Goal: Task Accomplishment & Management: Use online tool/utility

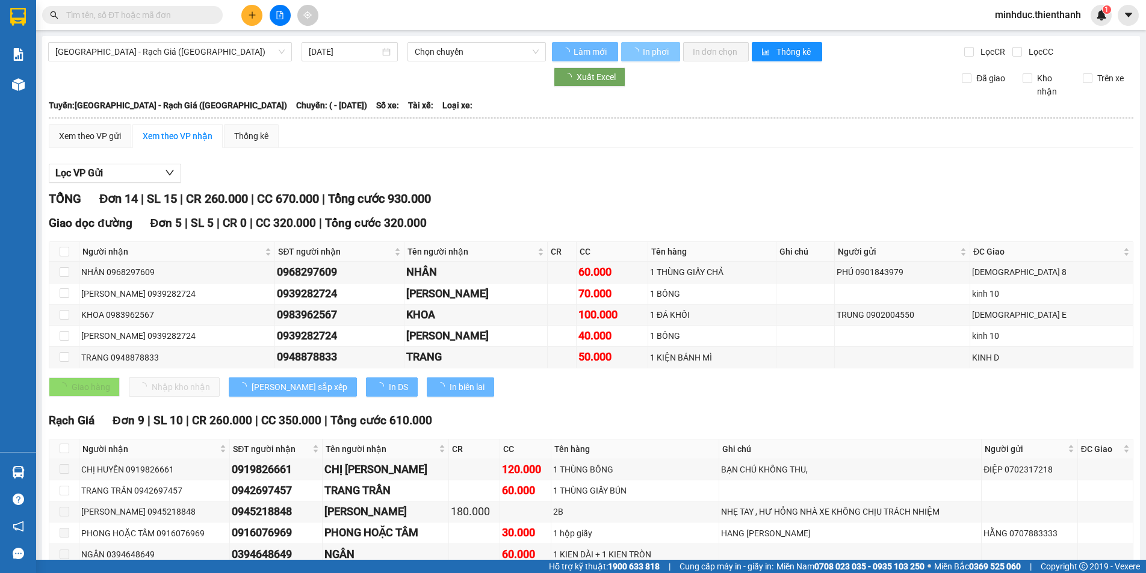
type input "[DATE]"
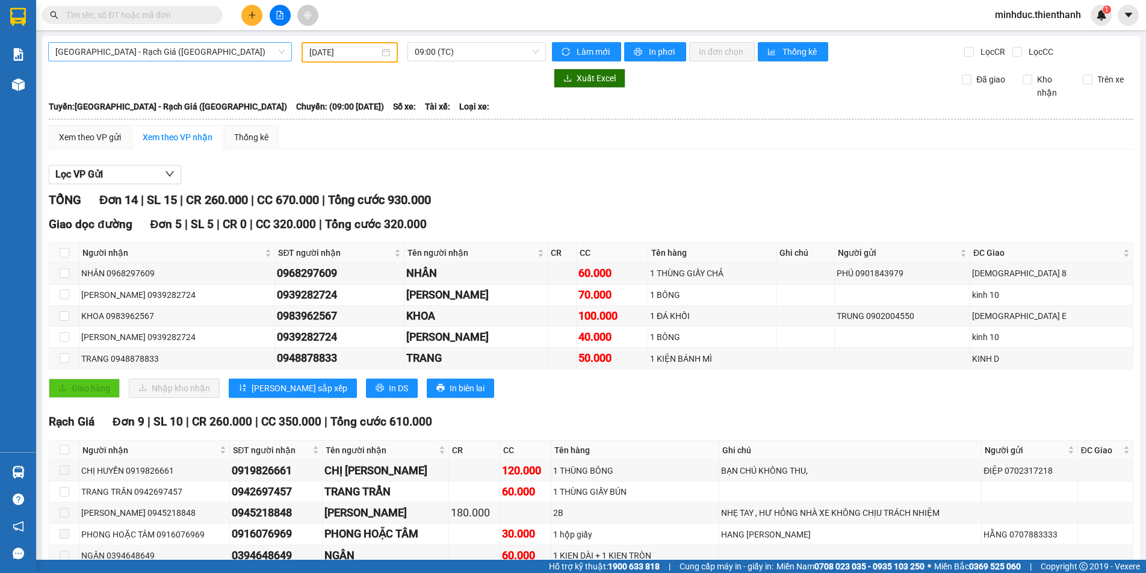
click at [172, 54] on span "[GEOGRAPHIC_DATA] - Rạch Giá ([GEOGRAPHIC_DATA])" at bounding box center [169, 52] width 229 height 18
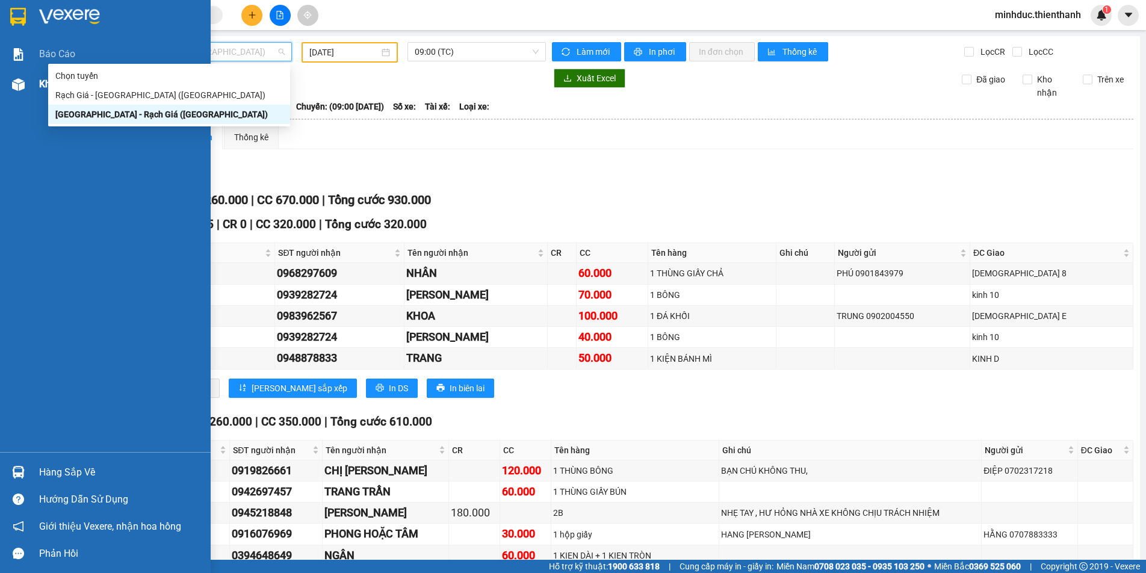
click at [29, 84] on div "Kho hàng mới" at bounding box center [105, 84] width 211 height 30
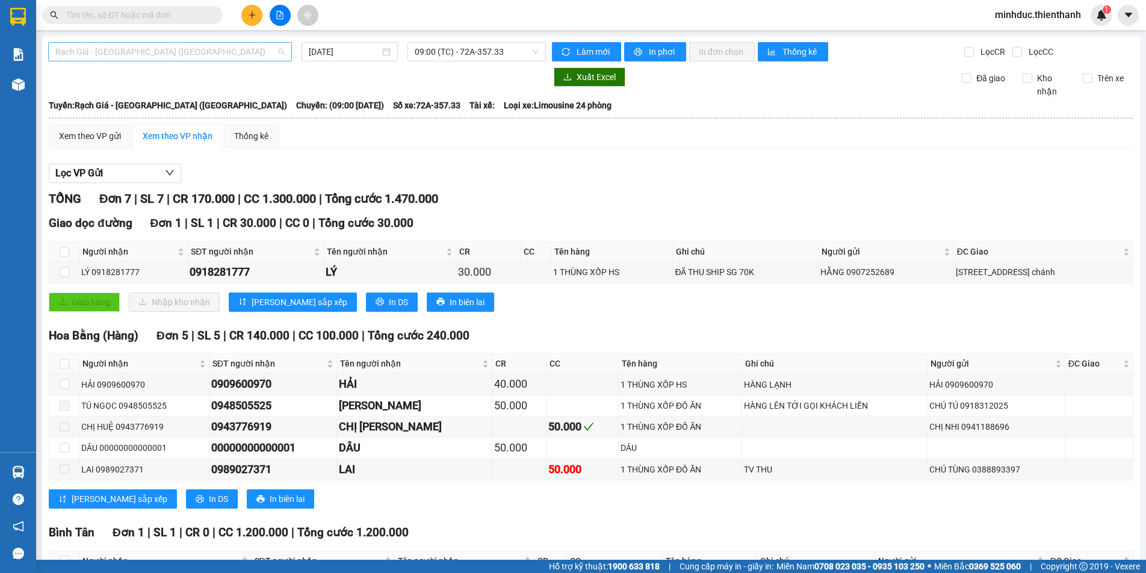
click at [199, 54] on span "Rạch Giá - [GEOGRAPHIC_DATA] ([GEOGRAPHIC_DATA])" at bounding box center [169, 52] width 229 height 18
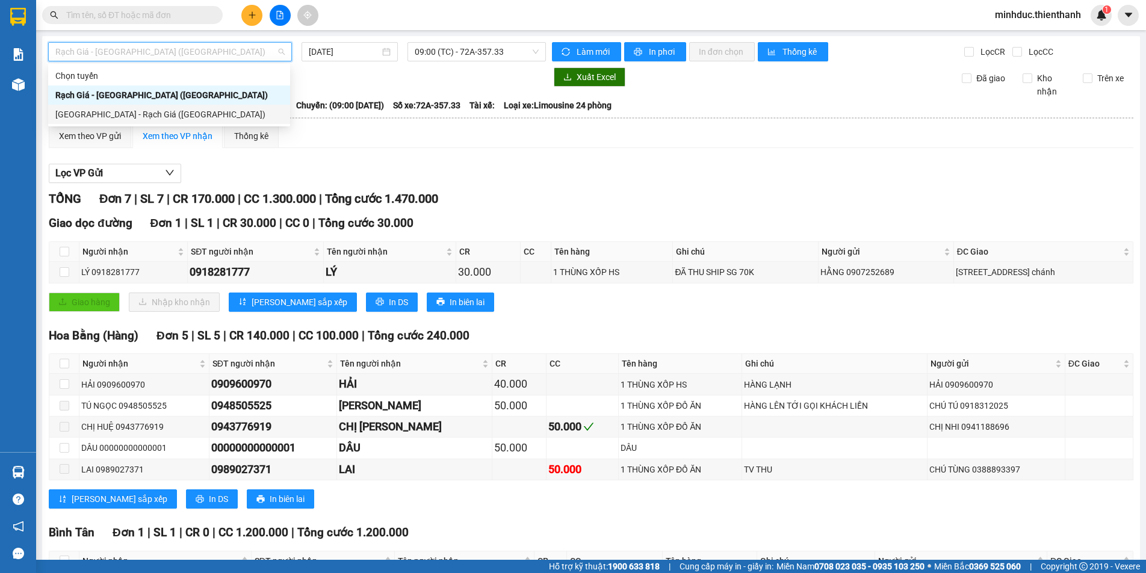
click at [126, 111] on div "[GEOGRAPHIC_DATA] - Rạch Giá ([GEOGRAPHIC_DATA])" at bounding box center [169, 114] width 228 height 13
type input "[DATE]"
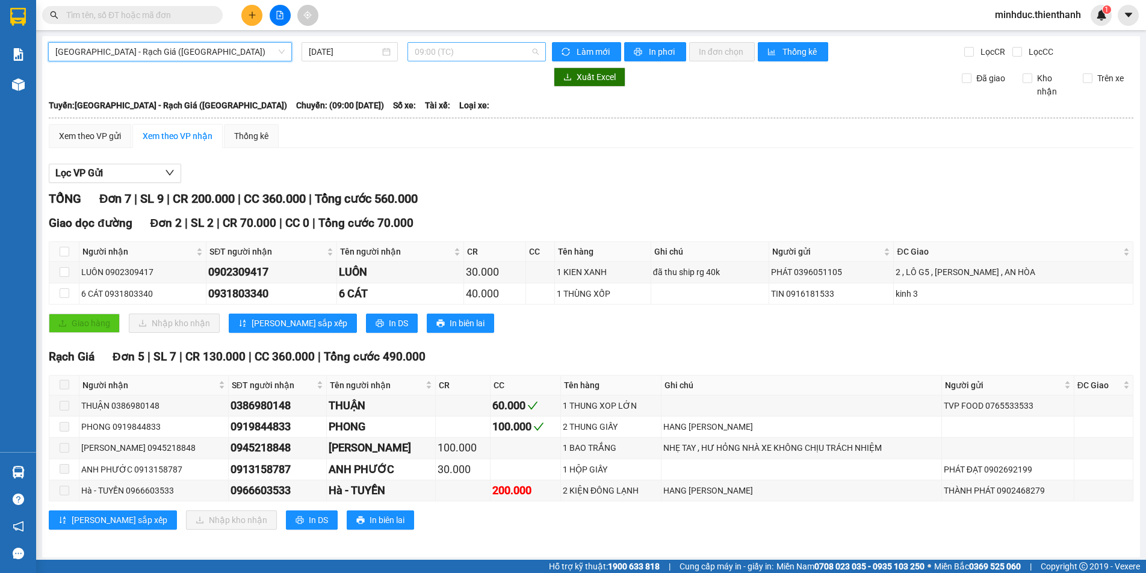
click at [442, 48] on span "09:00 (TC)" at bounding box center [477, 52] width 124 height 18
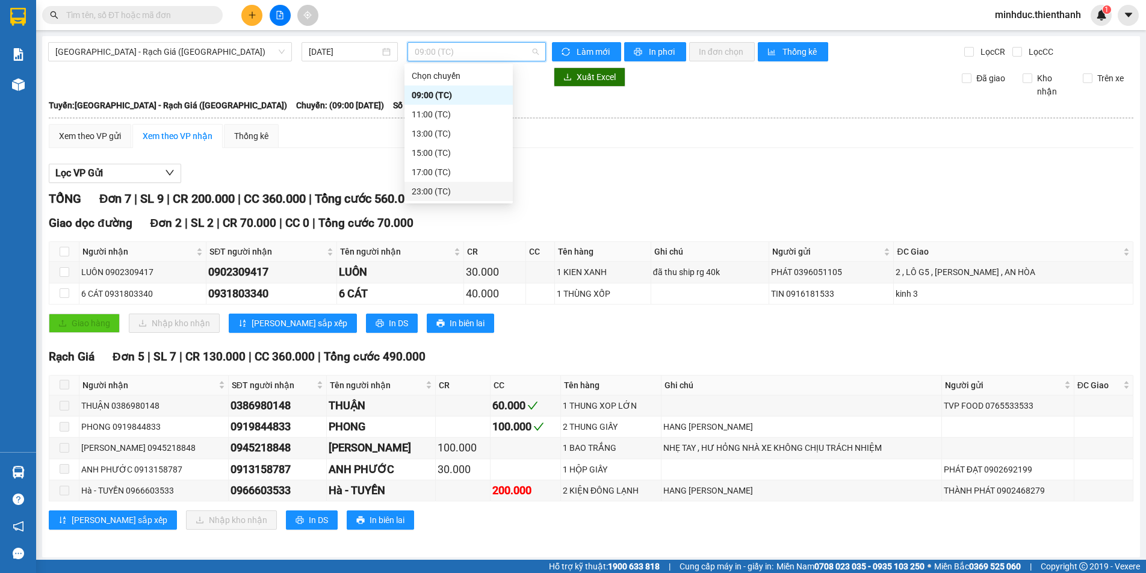
click at [428, 187] on div "23:00 (TC)" at bounding box center [459, 191] width 94 height 13
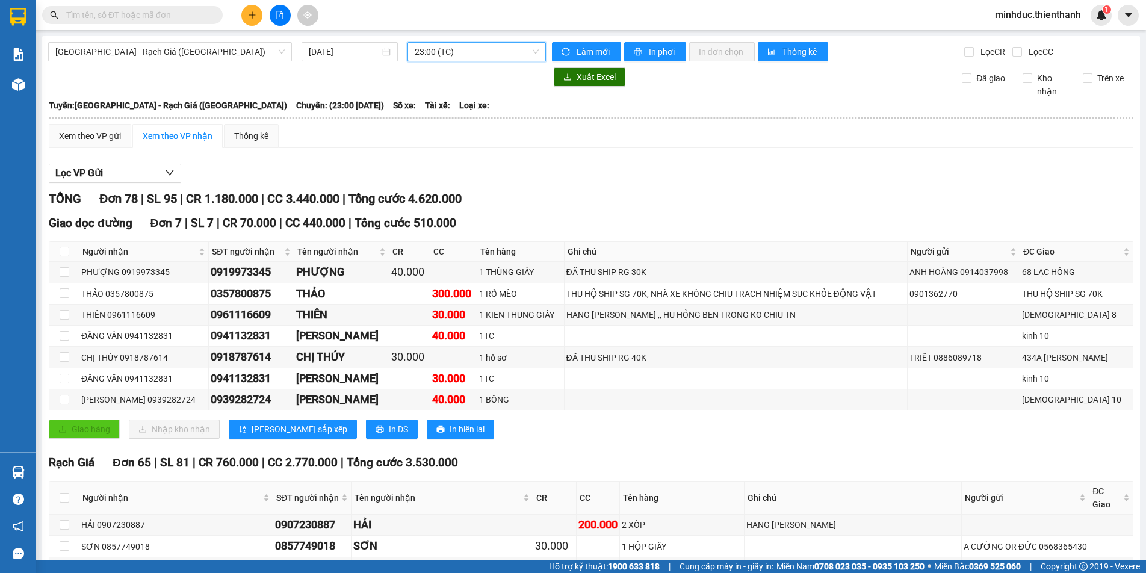
click at [438, 49] on span "23:00 (TC)" at bounding box center [477, 52] width 124 height 18
click at [433, 172] on div "17:00 (TC)" at bounding box center [459, 172] width 94 height 13
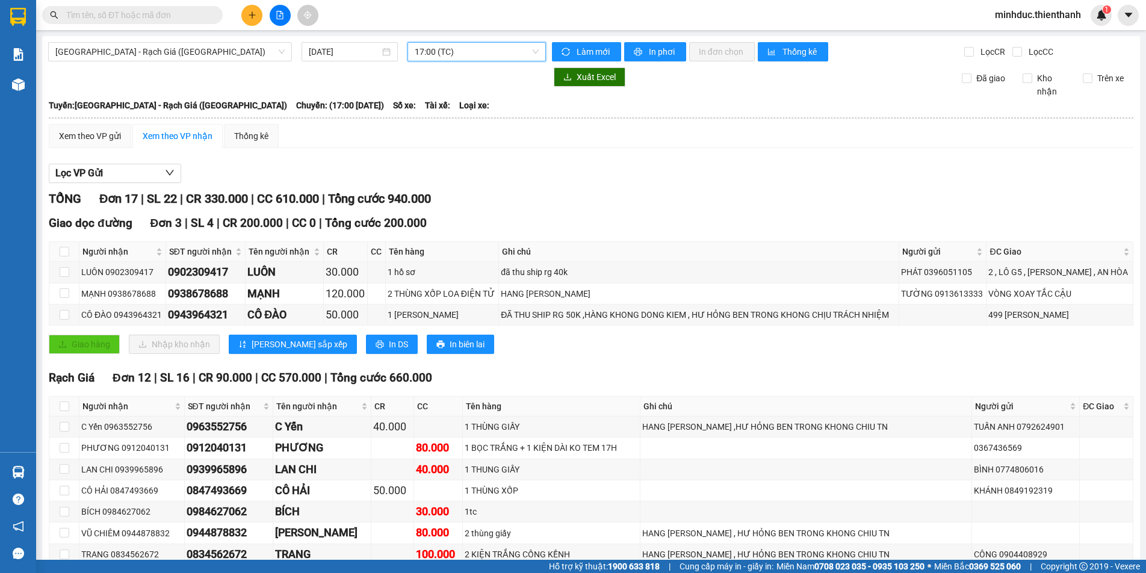
click at [464, 49] on span "17:00 (TC)" at bounding box center [477, 52] width 124 height 18
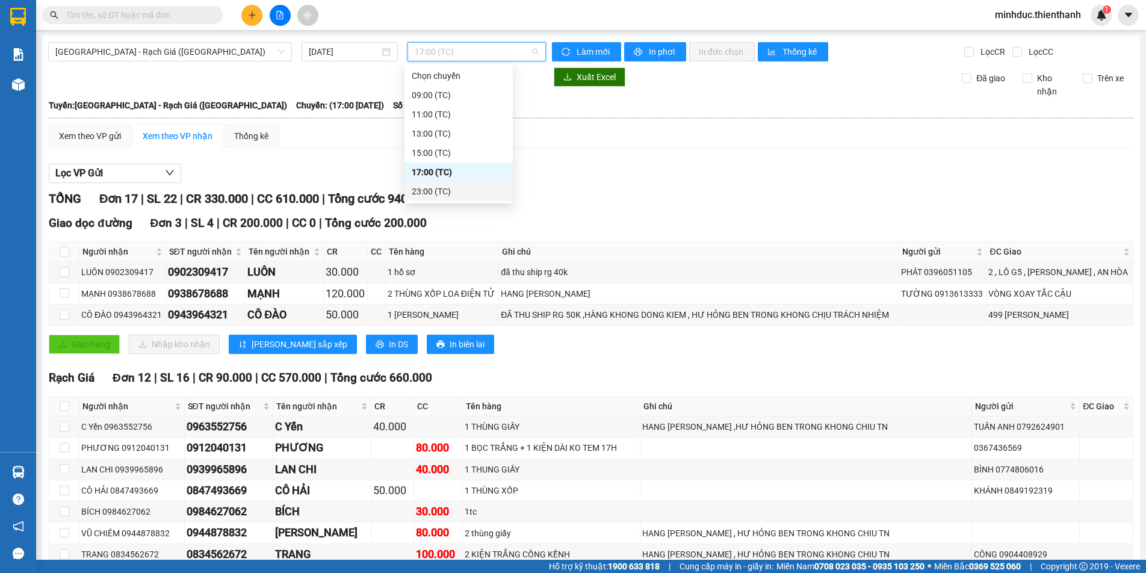
click at [420, 193] on div "23:00 (TC)" at bounding box center [459, 191] width 94 height 13
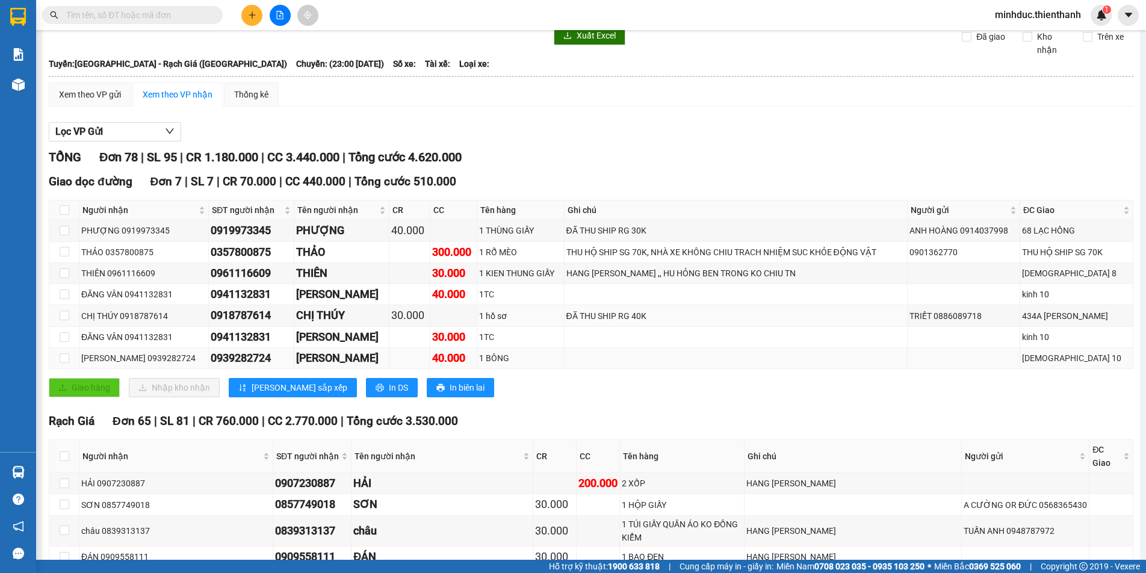
scroll to position [60, 0]
